Goal: Information Seeking & Learning: Learn about a topic

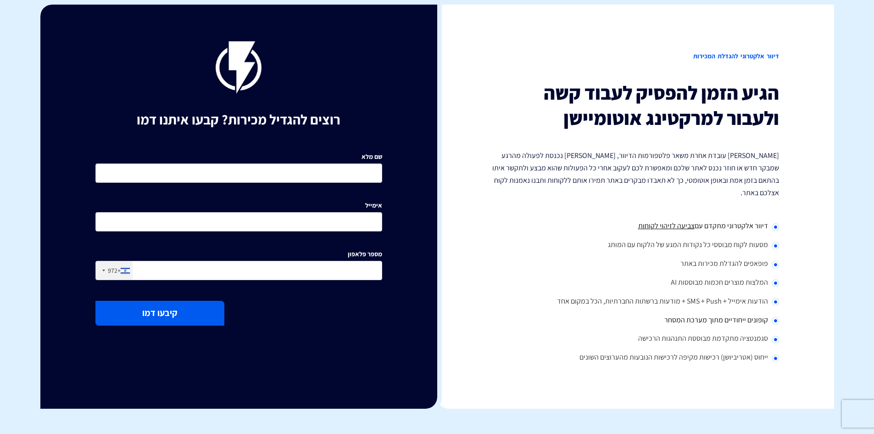
click at [768, 159] on p "[PERSON_NAME] עובדת אחרת משאר פלטפורמות הדיוור, [PERSON_NAME] נכנסת לפעולה מהרג…" at bounding box center [635, 174] width 287 height 50
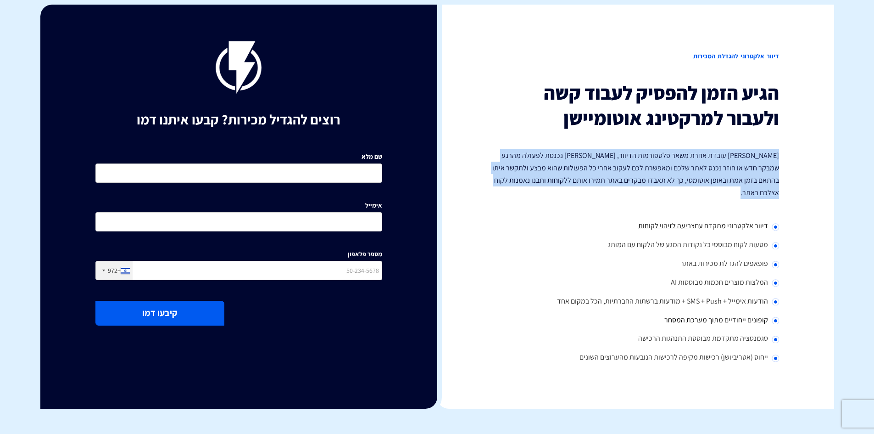
click at [768, 159] on p "[PERSON_NAME] עובדת אחרת משאר פלטפורמות הדיוור, [PERSON_NAME] נכנסת לפעולה מהרג…" at bounding box center [635, 174] width 287 height 50
click at [737, 175] on p "[PERSON_NAME] עובדת אחרת משאר פלטפורמות הדיוור, [PERSON_NAME] נכנסת לפעולה מהרג…" at bounding box center [635, 174] width 287 height 50
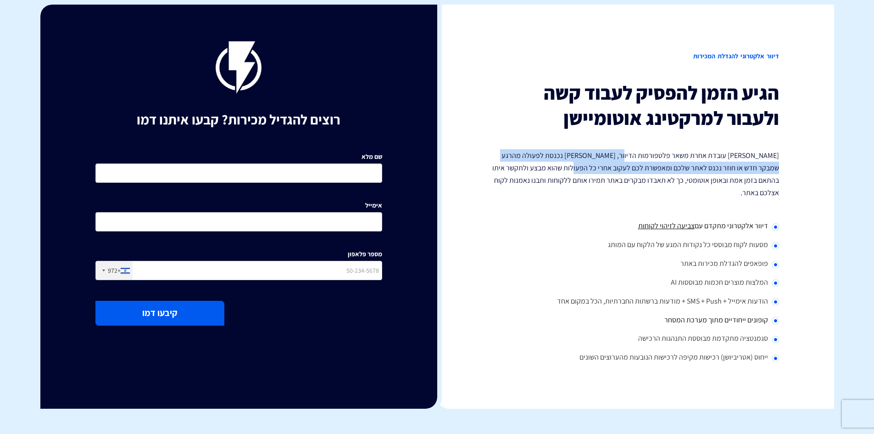
drag, startPoint x: 637, startPoint y: 150, endPoint x: 588, endPoint y: 182, distance: 58.7
click at [594, 174] on p "[PERSON_NAME] עובדת אחרת משאר פלטפורמות הדיוור, [PERSON_NAME] נכנסת לפעולה מהרג…" at bounding box center [635, 174] width 287 height 50
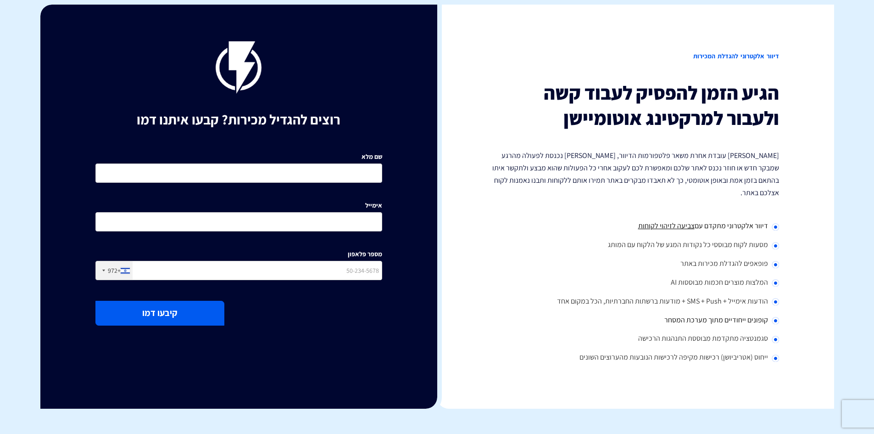
click at [586, 184] on p "[PERSON_NAME] עובדת אחרת משאר פלטפורמות הדיוור, [PERSON_NAME] נכנסת לפעולה מהרג…" at bounding box center [635, 174] width 287 height 50
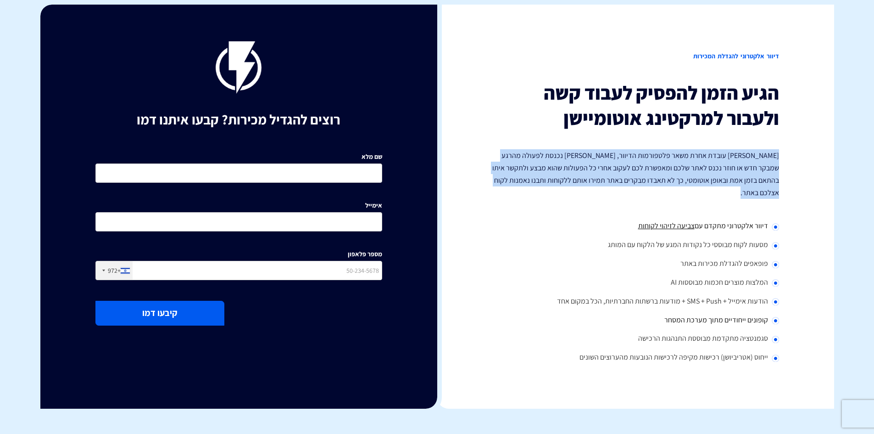
click at [586, 184] on p "[PERSON_NAME] עובדת אחרת משאר פלטפורמות הדיוור, [PERSON_NAME] נכנסת לפעולה מהרג…" at bounding box center [635, 174] width 287 height 50
click at [622, 182] on p "[PERSON_NAME] עובדת אחרת משאר פלטפורמות הדיוור, [PERSON_NAME] נכנסת לפעולה מהרג…" at bounding box center [635, 174] width 287 height 50
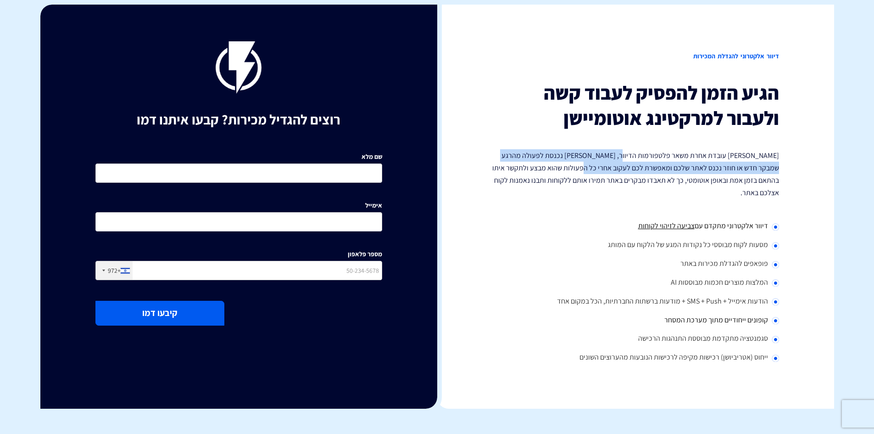
drag, startPoint x: 635, startPoint y: 150, endPoint x: 604, endPoint y: 167, distance: 35.6
click at [605, 165] on p "[PERSON_NAME] עובדת אחרת משאר פלטפורמות הדיוור, [PERSON_NAME] נכנסת לפעולה מהרג…" at bounding box center [635, 174] width 287 height 50
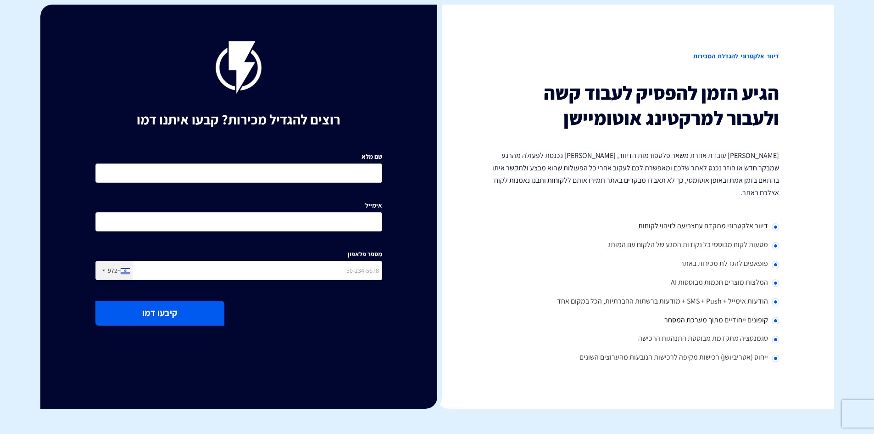
click at [604, 167] on p "[PERSON_NAME] עובדת אחרת משאר פלטפורמות הדיוור, [PERSON_NAME] נכנסת לפעולה מהרג…" at bounding box center [635, 174] width 287 height 50
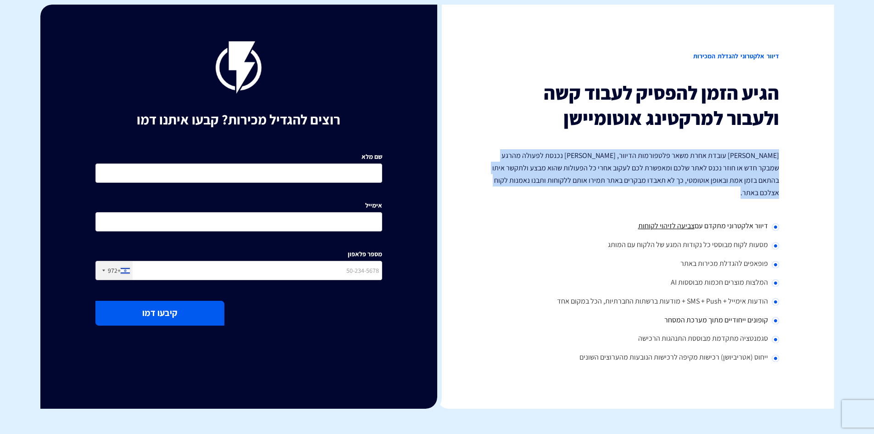
click at [604, 167] on p "[PERSON_NAME] עובדת אחרת משאר פלטפורמות הדיוור, [PERSON_NAME] נכנסת לפעולה מהרג…" at bounding box center [635, 174] width 287 height 50
click at [620, 172] on p "[PERSON_NAME] עובדת אחרת משאר פלטפורמות הדיוור, [PERSON_NAME] נכנסת לפעולה מהרג…" at bounding box center [635, 174] width 287 height 50
click at [667, 159] on p "[PERSON_NAME] עובדת אחרת משאר פלטפורמות הדיוור, [PERSON_NAME] נכנסת לפעולה מהרג…" at bounding box center [635, 174] width 287 height 50
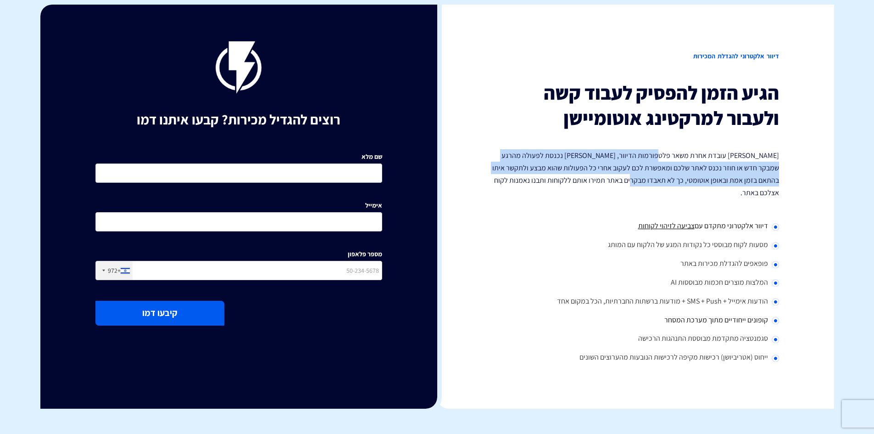
drag, startPoint x: 667, startPoint y: 156, endPoint x: 654, endPoint y: 176, distance: 23.4
click at [654, 176] on p "[PERSON_NAME] עובדת אחרת משאר פלטפורמות הדיוור, [PERSON_NAME] נכנסת לפעולה מהרג…" at bounding box center [635, 174] width 287 height 50
click at [653, 177] on p "[PERSON_NAME] עובדת אחרת משאר פלטפורמות הדיוור, [PERSON_NAME] נכנסת לפעולה מהרג…" at bounding box center [635, 174] width 287 height 50
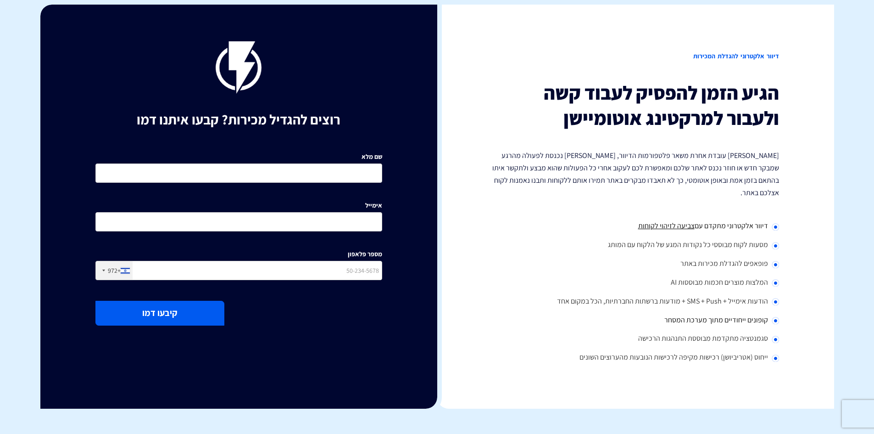
click at [760, 179] on p "[PERSON_NAME] עובדת אחרת משאר פלטפורמות הדיוור, [PERSON_NAME] נכנסת לפעולה מהרג…" at bounding box center [635, 174] width 287 height 50
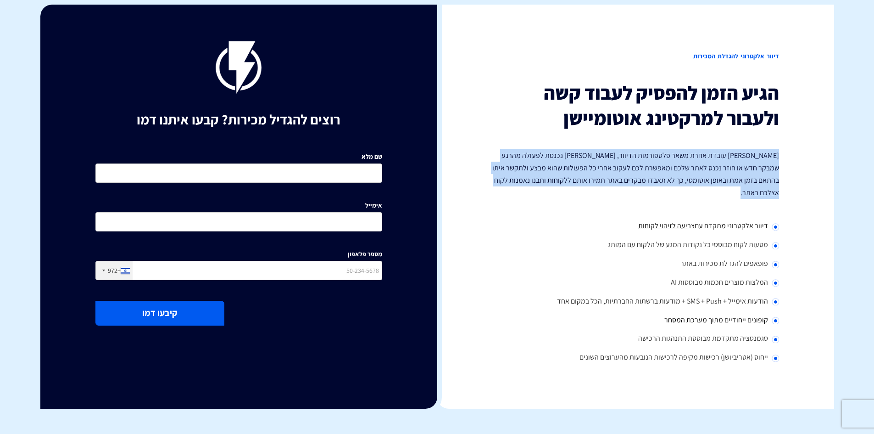
click at [760, 179] on p "[PERSON_NAME] עובדת אחרת משאר פלטפורמות הדיוור, [PERSON_NAME] נכנסת לפעולה מהרג…" at bounding box center [635, 174] width 287 height 50
click at [680, 181] on p "[PERSON_NAME] עובדת אחרת משאר פלטפורמות הדיוור, [PERSON_NAME] נכנסת לפעולה מהרג…" at bounding box center [635, 174] width 287 height 50
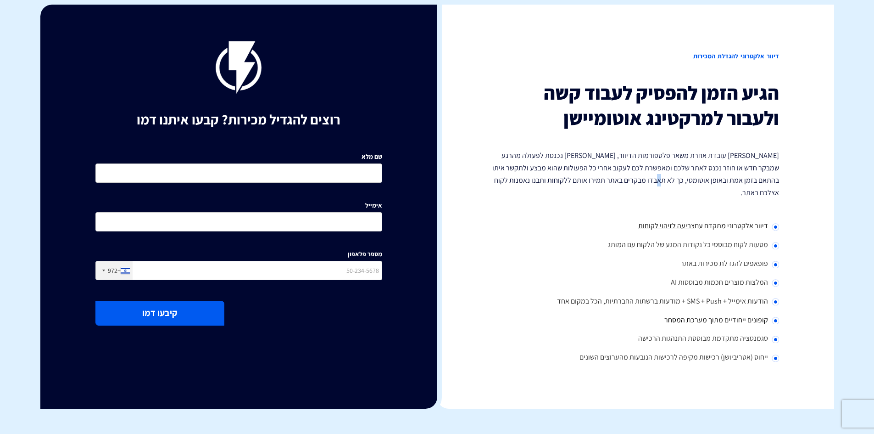
click at [680, 181] on p "[PERSON_NAME] עובדת אחרת משאר פלטפורמות הדיוור, [PERSON_NAME] נכנסת לפעולה מהרג…" at bounding box center [635, 174] width 287 height 50
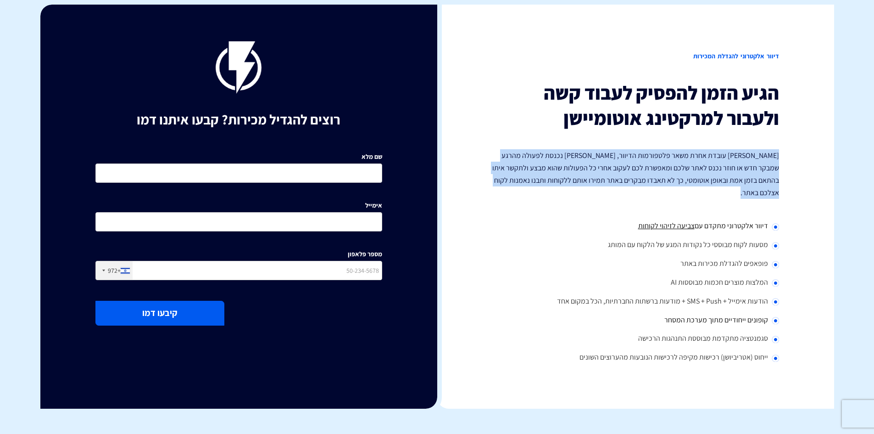
click at [680, 181] on p "[PERSON_NAME] עובדת אחרת משאר פלטפורמות הדיוור, [PERSON_NAME] נכנסת לפעולה מהרג…" at bounding box center [635, 174] width 287 height 50
click at [714, 179] on p "[PERSON_NAME] עובדת אחרת משאר פלטפורמות הדיוור, [PERSON_NAME] נכנסת לפעולה מהרג…" at bounding box center [635, 174] width 287 height 50
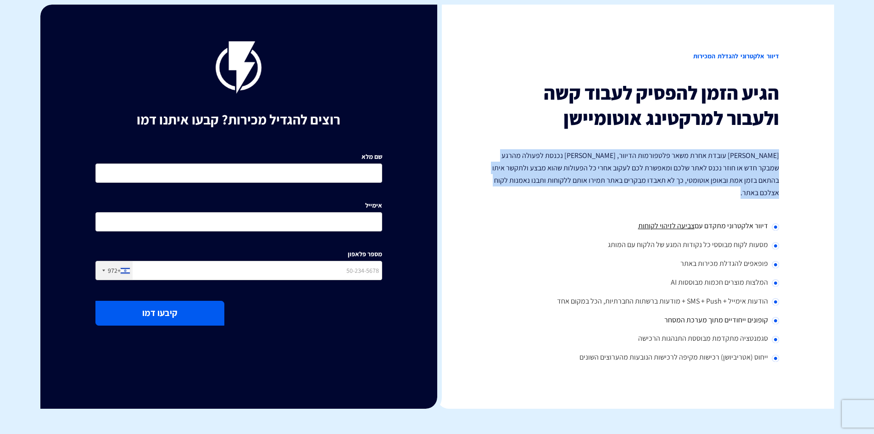
click at [714, 179] on p "[PERSON_NAME] עובדת אחרת משאר פלטפורמות הדיוור, [PERSON_NAME] נכנסת לפעולה מהרג…" at bounding box center [635, 174] width 287 height 50
click at [630, 162] on p "[PERSON_NAME] עובדת אחרת משאר פלטפורמות הדיוור, [PERSON_NAME] נכנסת לפעולה מהרג…" at bounding box center [635, 174] width 287 height 50
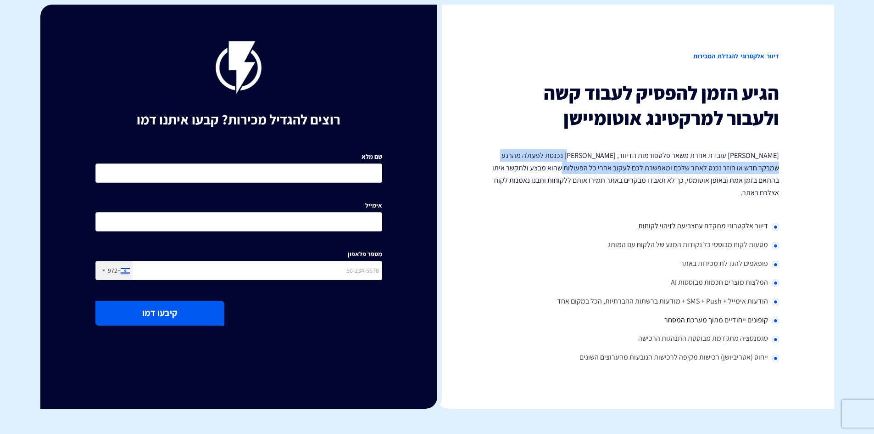
drag, startPoint x: 587, startPoint y: 153, endPoint x: 584, endPoint y: 165, distance: 11.9
click at [584, 165] on p "[PERSON_NAME] עובדת אחרת משאר פלטפורמות הדיוור, [PERSON_NAME] נכנסת לפעולה מהרג…" at bounding box center [635, 174] width 287 height 50
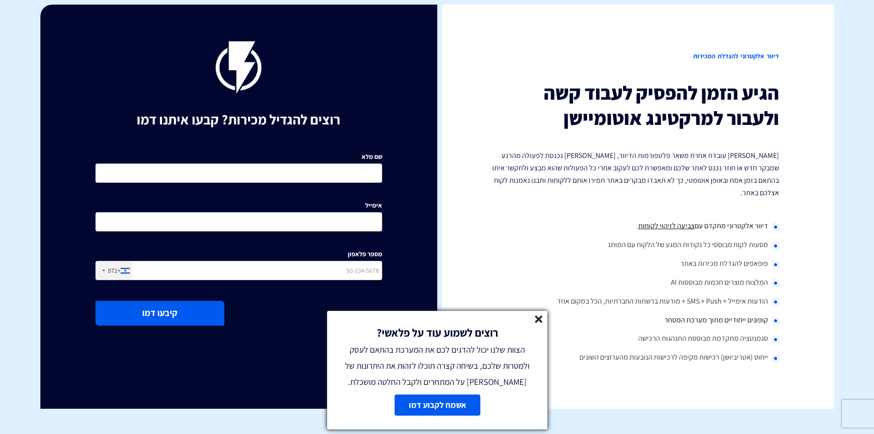
drag, startPoint x: 654, startPoint y: 159, endPoint x: 649, endPoint y: 167, distance: 9.3
click at [649, 167] on body "מוצרים שיווק אוטומטי הפכו את השיווק לאוטומטי דיוור אלקטרוני שלחו את המסר הנכון …" at bounding box center [437, 384] width 874 height 759
click at [647, 169] on p "[PERSON_NAME] עובדת אחרת משאר פלטפורמות הדיוור, [PERSON_NAME] נכנסת לפעולה מהרג…" at bounding box center [635, 174] width 287 height 50
click at [651, 167] on p "[PERSON_NAME] עובדת אחרת משאר פלטפורמות הדיוור, [PERSON_NAME] נכנסת לפעולה מהרג…" at bounding box center [635, 174] width 287 height 50
click at [724, 183] on p "[PERSON_NAME] עובדת אחרת משאר פלטפורמות הדיוור, [PERSON_NAME] נכנסת לפעולה מהרג…" at bounding box center [635, 174] width 287 height 50
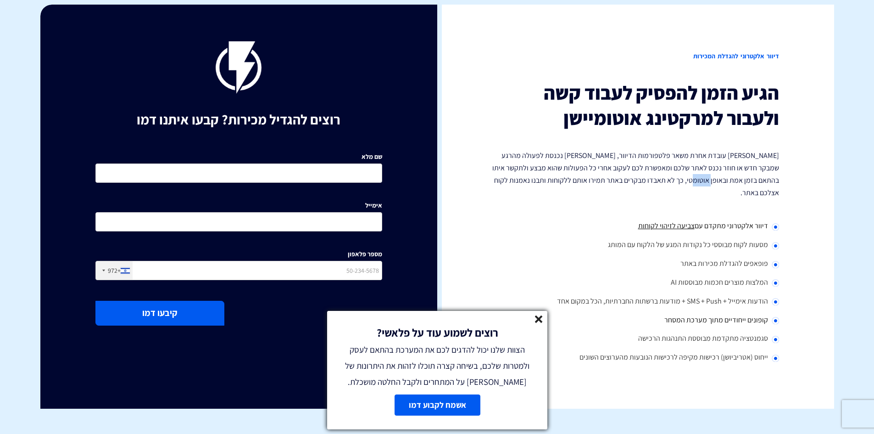
click at [724, 183] on p "[PERSON_NAME] עובדת אחרת משאר פלטפורמות הדיוור, [PERSON_NAME] נכנסת לפעולה מהרג…" at bounding box center [635, 174] width 287 height 50
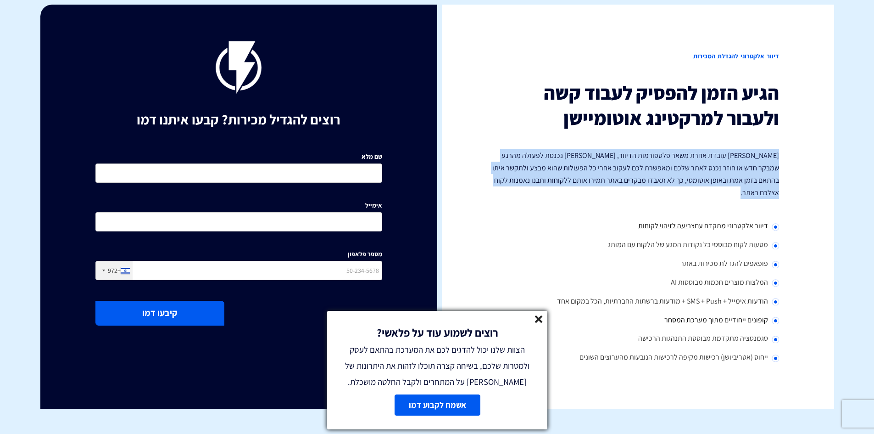
click at [724, 183] on p "[PERSON_NAME] עובדת אחרת משאר פלטפורמות הדיוור, [PERSON_NAME] נכנסת לפעולה מהרג…" at bounding box center [635, 174] width 287 height 50
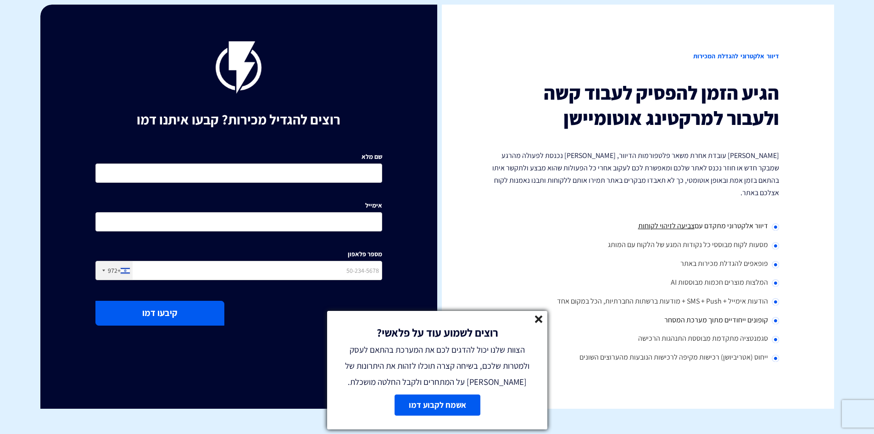
click at [737, 221] on span "דיוור אלקטרוני מתקדם עם" at bounding box center [731, 226] width 73 height 10
click at [739, 221] on span "דיוור אלקטרוני מתקדם עם" at bounding box center [731, 226] width 73 height 10
click at [738, 236] on li "מסעות לקוח מבוססי כל נקודות המגע של הלקוח עם המותג" at bounding box center [635, 245] width 287 height 19
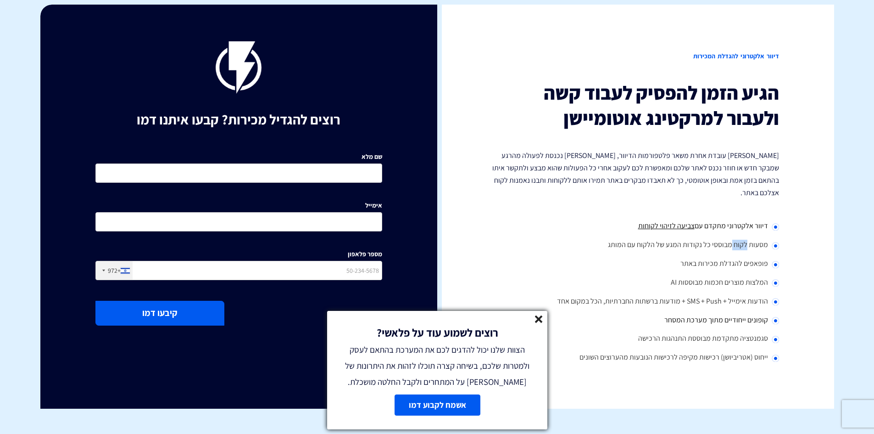
click at [738, 236] on li "מסעות לקוח מבוססי כל נקודות המגע של הלקוח עם המותג" at bounding box center [635, 245] width 287 height 19
click at [537, 323] on icon at bounding box center [539, 319] width 8 height 8
